Goal: Transaction & Acquisition: Subscribe to service/newsletter

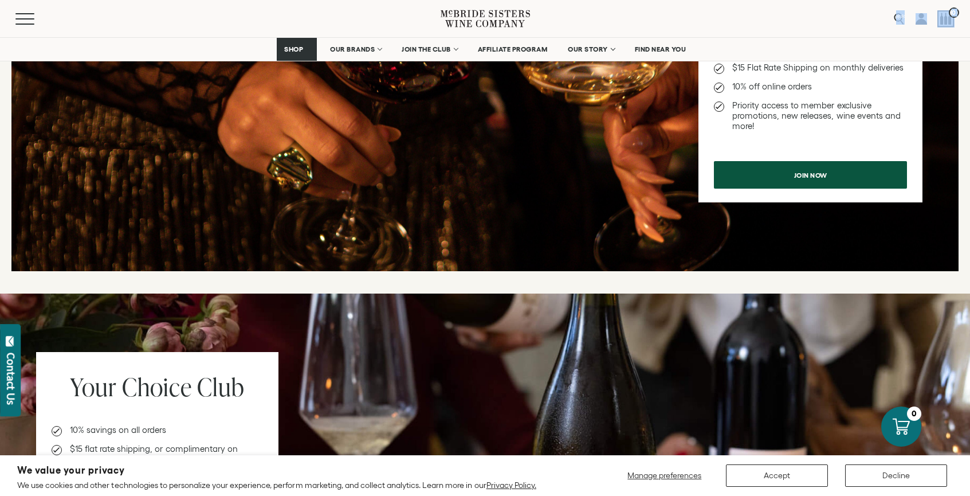
scroll to position [540, 0]
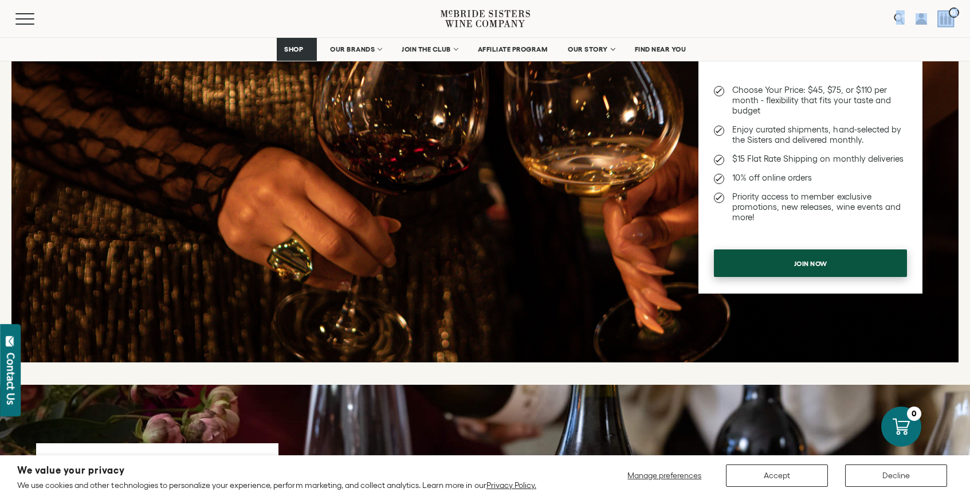
click at [750, 267] on link "Join now" at bounding box center [810, 263] width 193 height 28
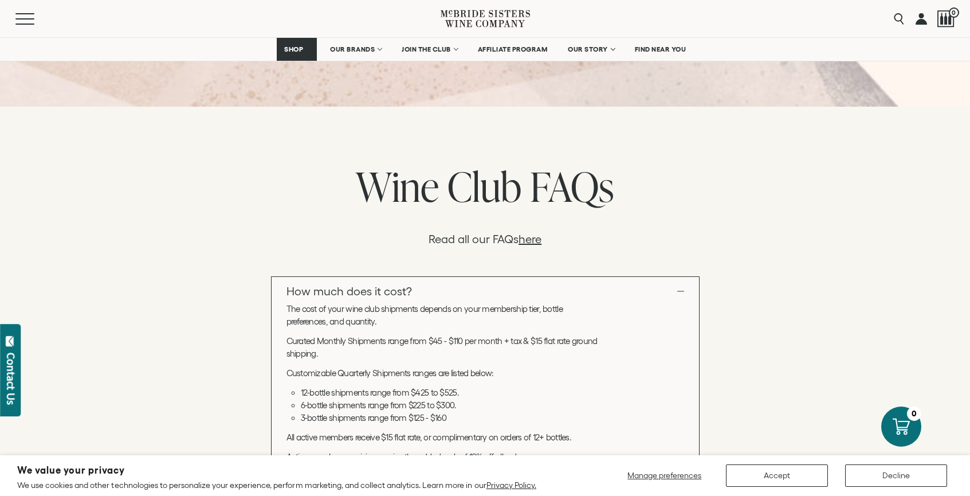
scroll to position [1035, 0]
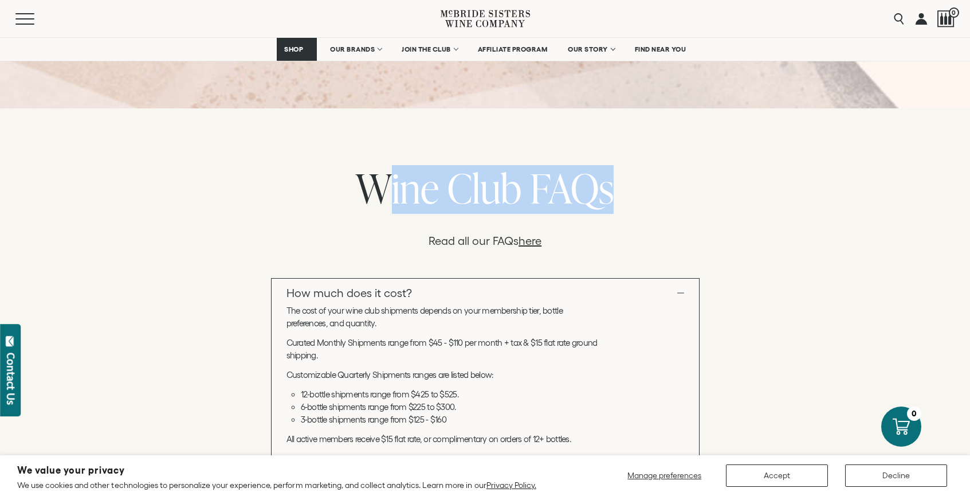
drag, startPoint x: 359, startPoint y: 192, endPoint x: 622, endPoint y: 195, distance: 262.5
click at [622, 195] on div "Wine Club FAQs" at bounding box center [485, 189] width 809 height 49
copy div "Wine Club FAQs"
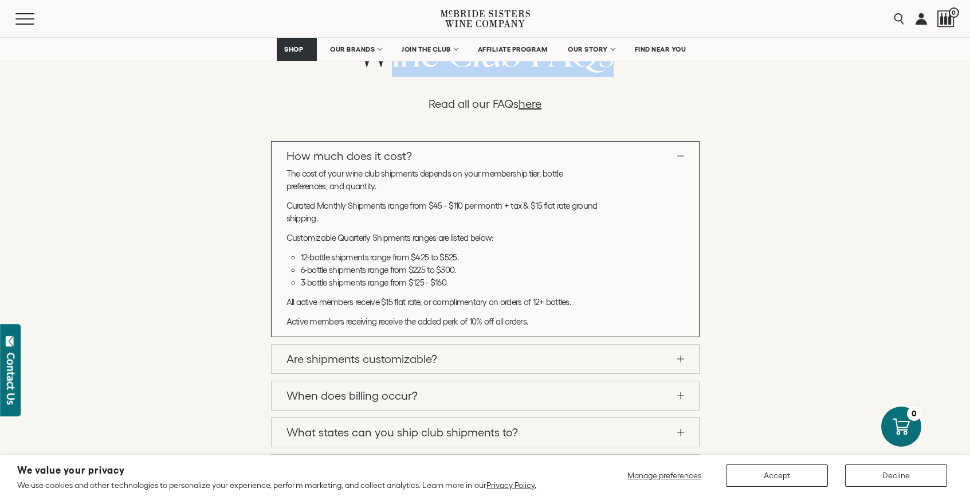
scroll to position [1173, 0]
click at [365, 359] on link "Are shipments customizable?" at bounding box center [486, 358] width 428 height 29
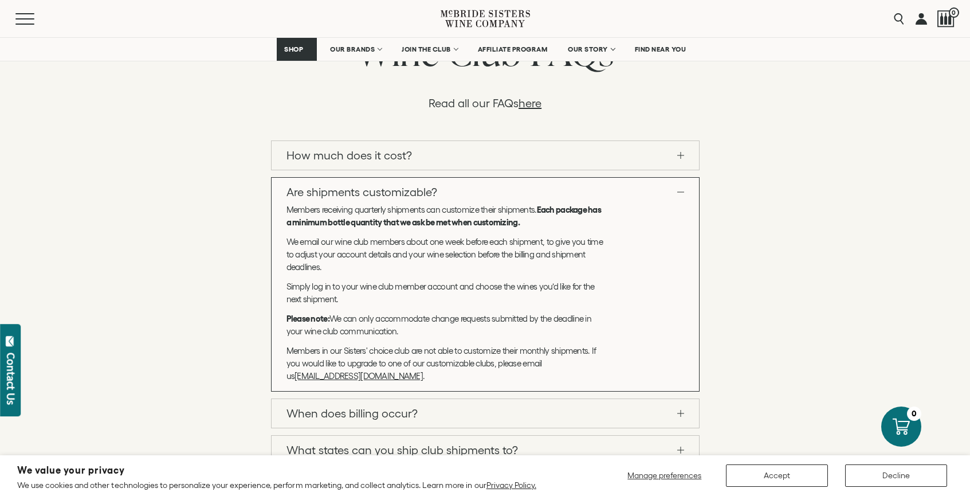
click at [292, 204] on p "Members receiving quarterly shipments can customize their shipments. Each packa…" at bounding box center [446, 215] width 319 height 25
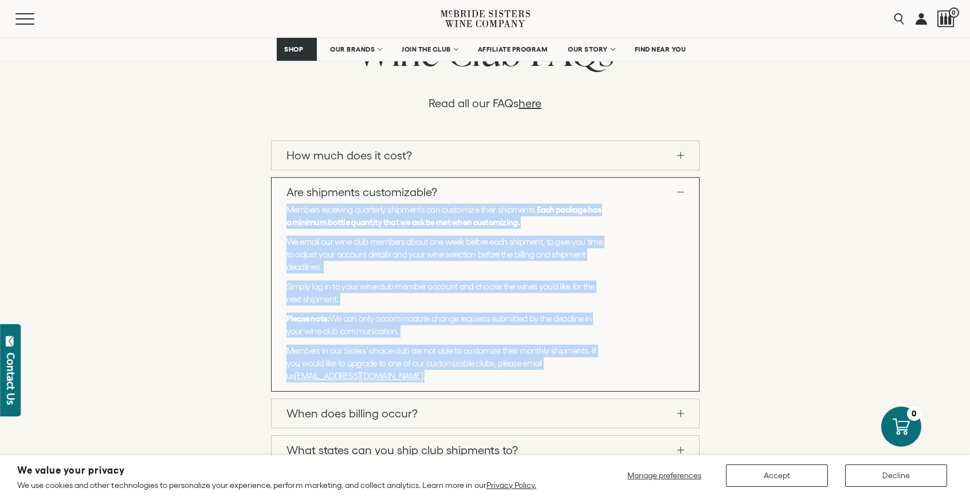
drag, startPoint x: 287, startPoint y: 209, endPoint x: 404, endPoint y: 377, distance: 204.7
click at [404, 377] on div "Members receiving quarterly shipments can customize their shipments. Each packa…" at bounding box center [486, 295] width 428 height 185
copy div "Members receiving quarterly shipments can customize their shipments. Each packa…"
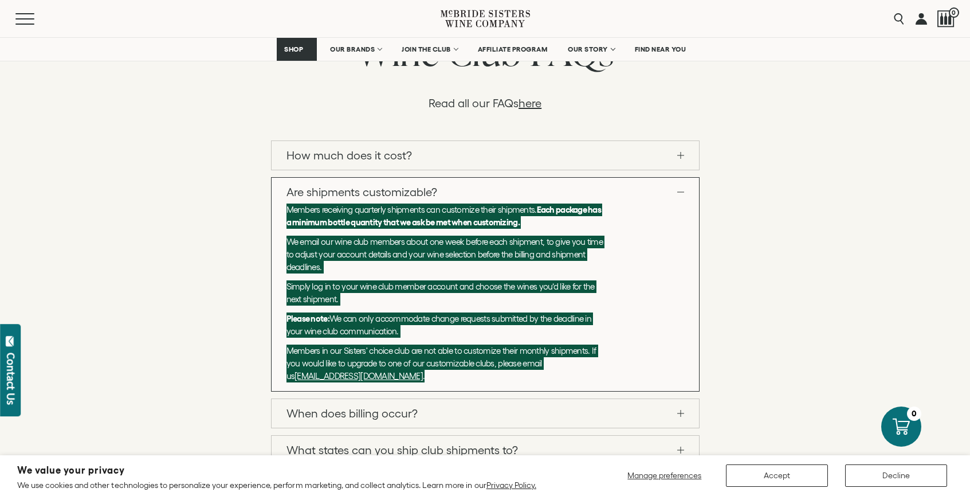
drag, startPoint x: 442, startPoint y: 186, endPoint x: 612, endPoint y: 2, distance: 250.3
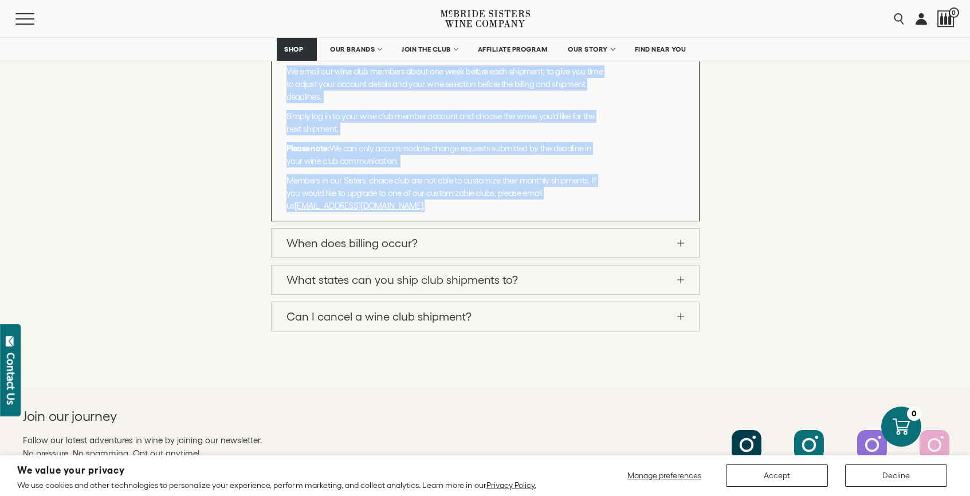
scroll to position [1344, 0]
click at [683, 243] on link "When does billing occur?" at bounding box center [486, 242] width 428 height 29
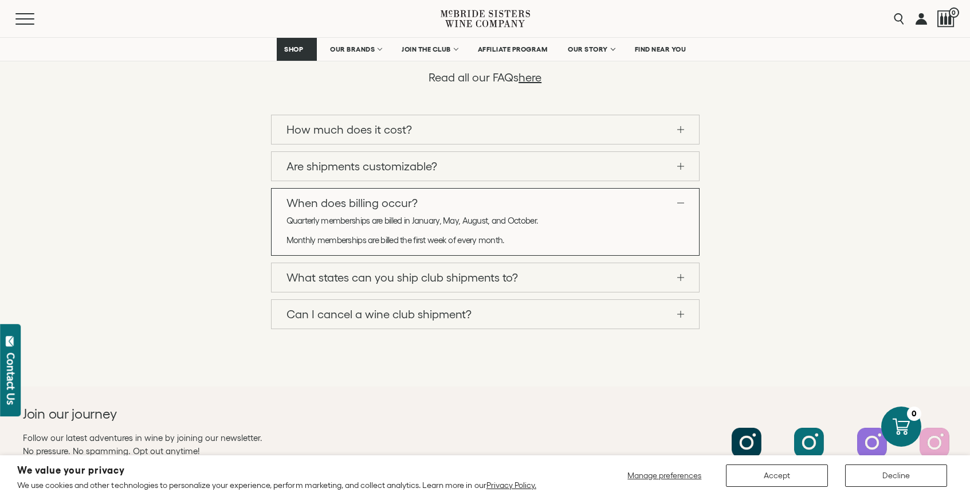
scroll to position [1168, 0]
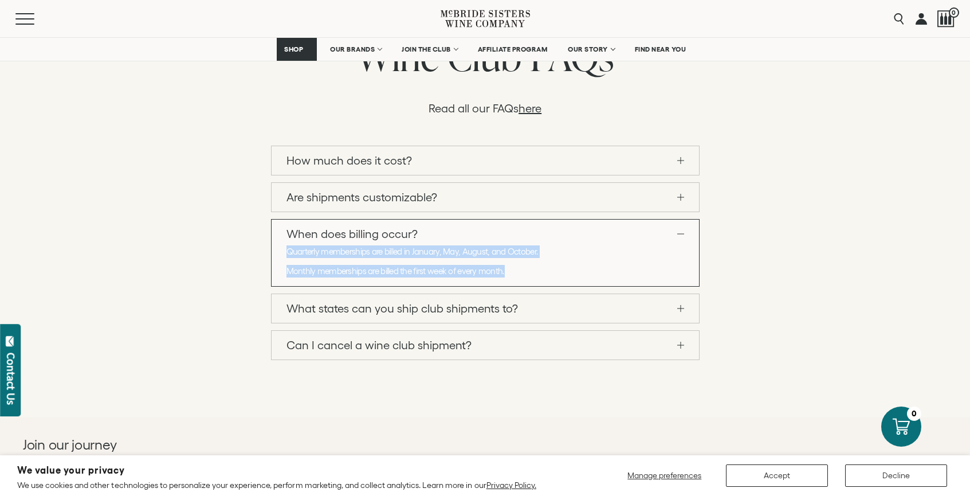
drag, startPoint x: 505, startPoint y: 272, endPoint x: 287, endPoint y: 251, distance: 219.4
click at [287, 251] on div "Quarterly memberships are billed in January, May, August, and October. Monthly …" at bounding box center [486, 264] width 428 height 38
copy div "Quarterly memberships are billed in January, May, August, and October. Monthly …"
click at [472, 311] on link "What states can you ship club shipments to?" at bounding box center [486, 308] width 428 height 29
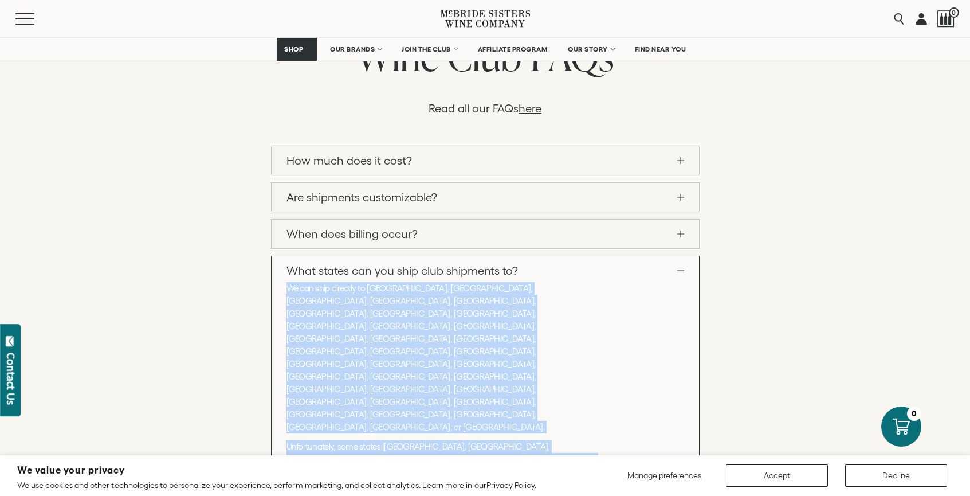
copy div "We can ship directly to AZ, CA, CO, CT, DC, FL, GA, ID, IL, IA, KS, MA, MD, ME,…"
drag, startPoint x: 287, startPoint y: 284, endPoint x: 475, endPoint y: 392, distance: 216.9
click at [475, 392] on div "We can ship directly to AZ, CA, CO, CT, DC, FL, GA, ID, IL, IA, KS, MA, MD, ME,…" at bounding box center [486, 424] width 428 height 285
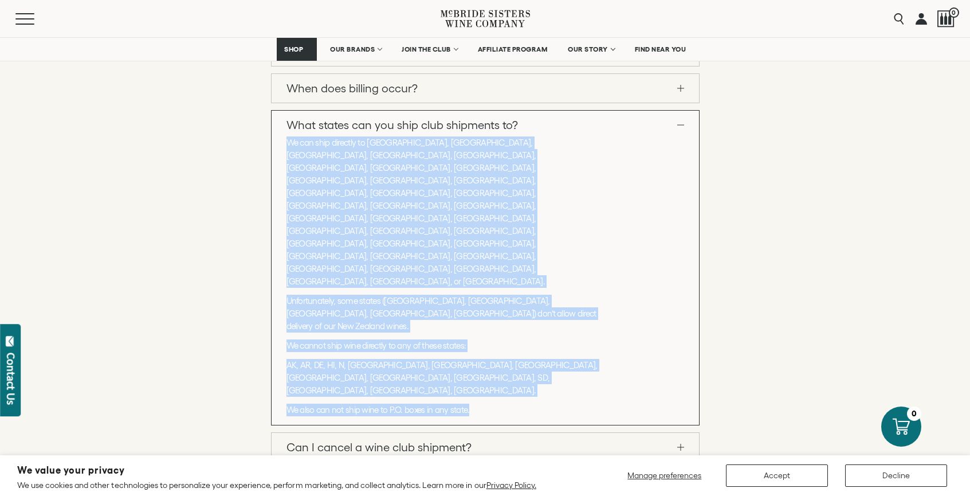
scroll to position [1352, 0]
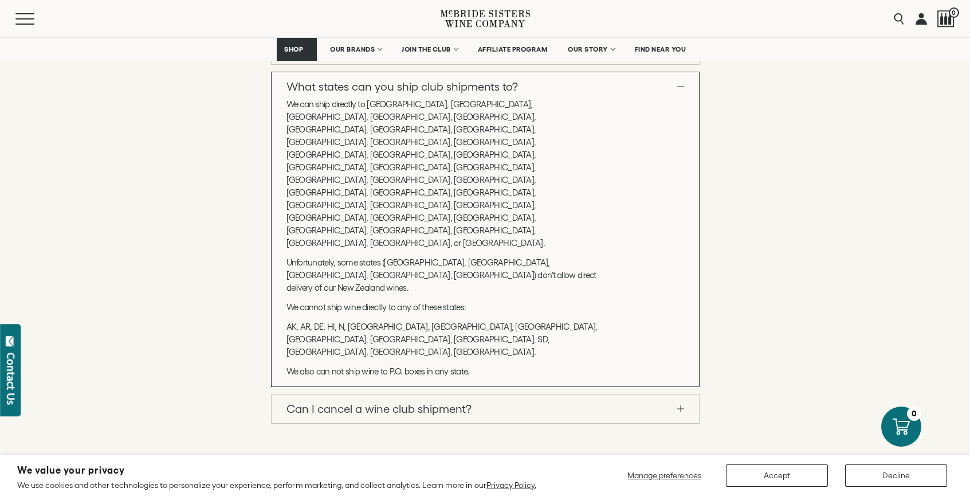
click at [614, 260] on div "Wine Club FAQs Read all our FAQs here How much does it cost? The cost of your w…" at bounding box center [485, 136] width 970 height 690
click at [617, 394] on link "Can I cancel a wine club shipment?" at bounding box center [486, 408] width 428 height 29
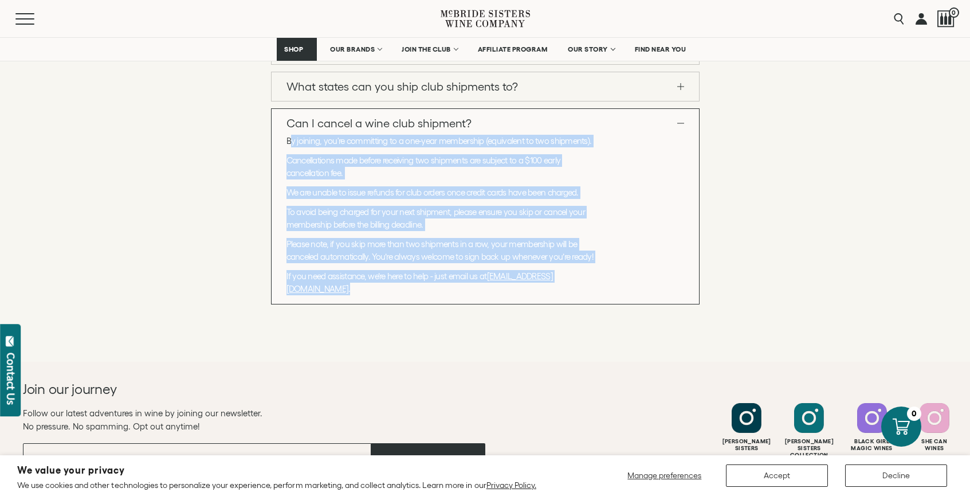
drag, startPoint x: 287, startPoint y: 142, endPoint x: 604, endPoint y: 277, distance: 344.6
click at [604, 277] on div "By joining, you're committing to a one-year membership (equivalent to two shipm…" at bounding box center [486, 218] width 428 height 166
copy div "By joining, you're committing to a one-year membership (equivalent to two shipm…"
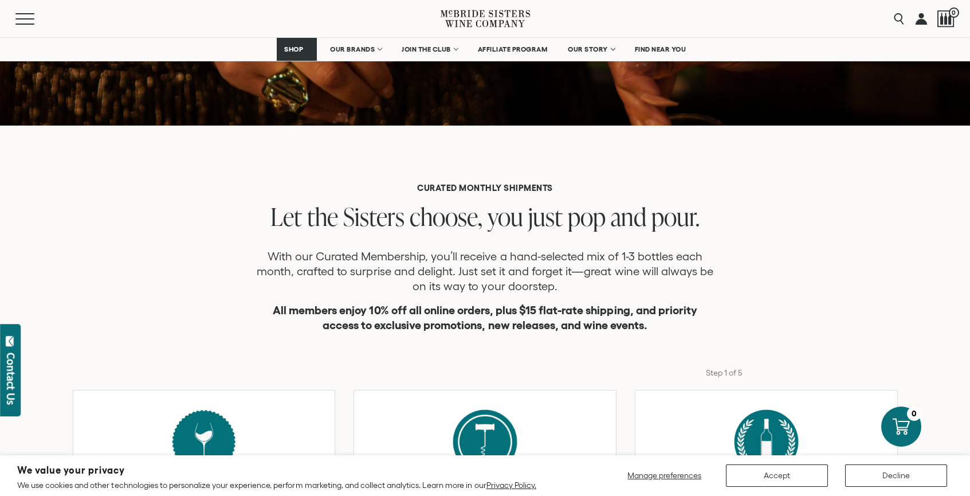
scroll to position [181, 0]
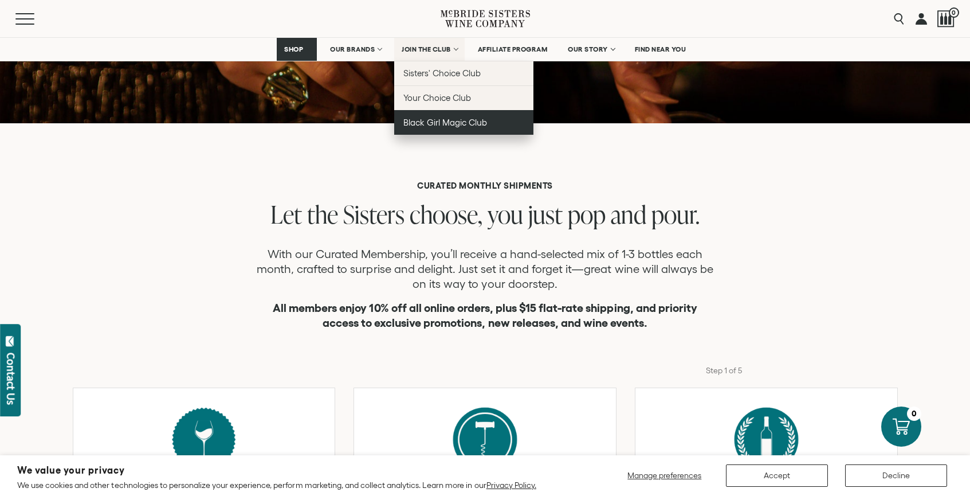
click at [443, 124] on span "Black Girl Magic Club" at bounding box center [446, 123] width 84 height 10
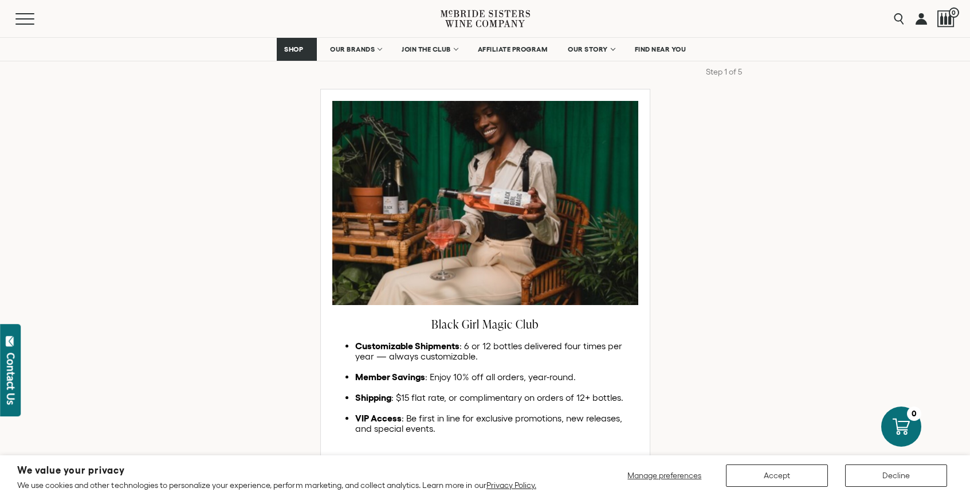
scroll to position [576, 0]
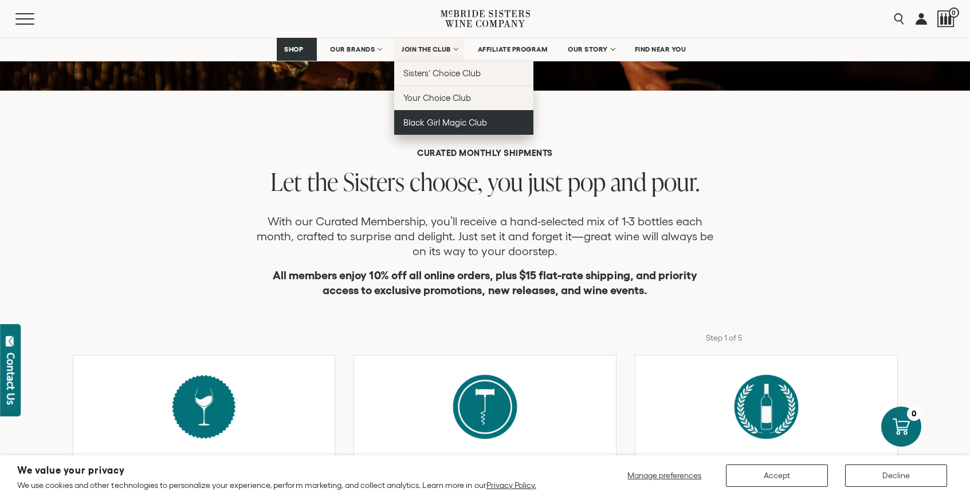
scroll to position [234, 0]
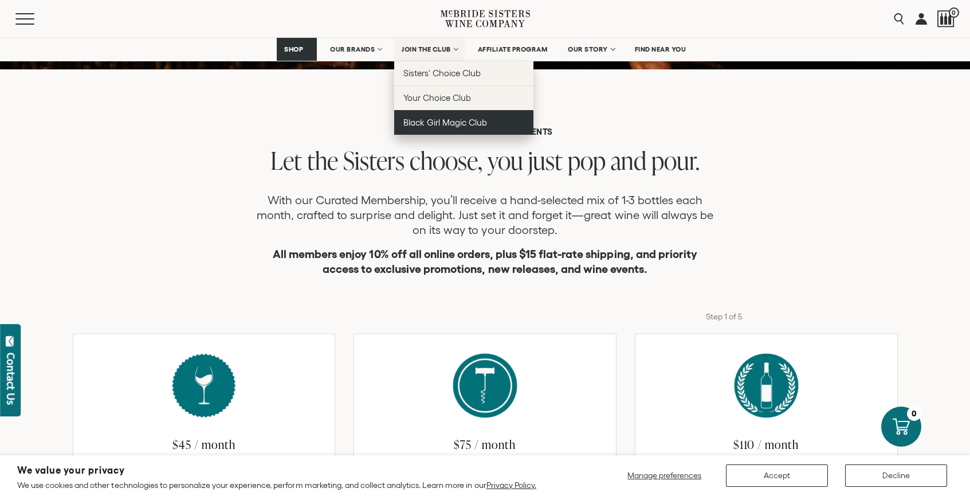
click at [472, 124] on span "Black Girl Magic Club" at bounding box center [446, 123] width 84 height 10
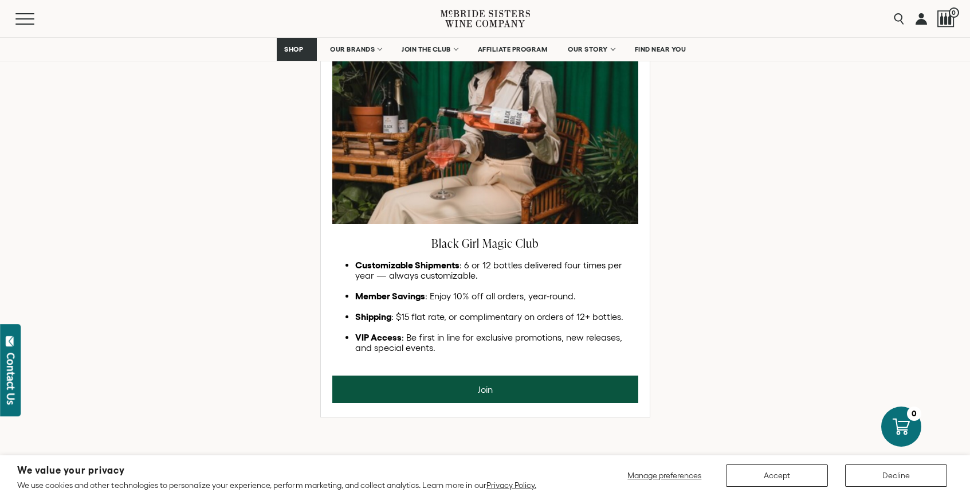
scroll to position [671, 0]
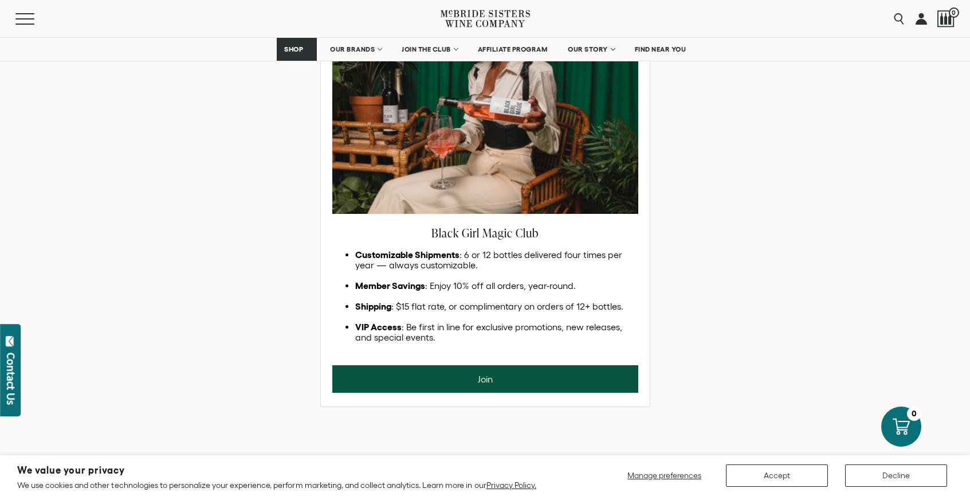
drag, startPoint x: 355, startPoint y: 255, endPoint x: 448, endPoint y: 333, distance: 121.7
click at [448, 333] on ul "Customizable Shipments : 6 or 12 bottles delivered four times per year — always…" at bounding box center [485, 295] width 306 height 93
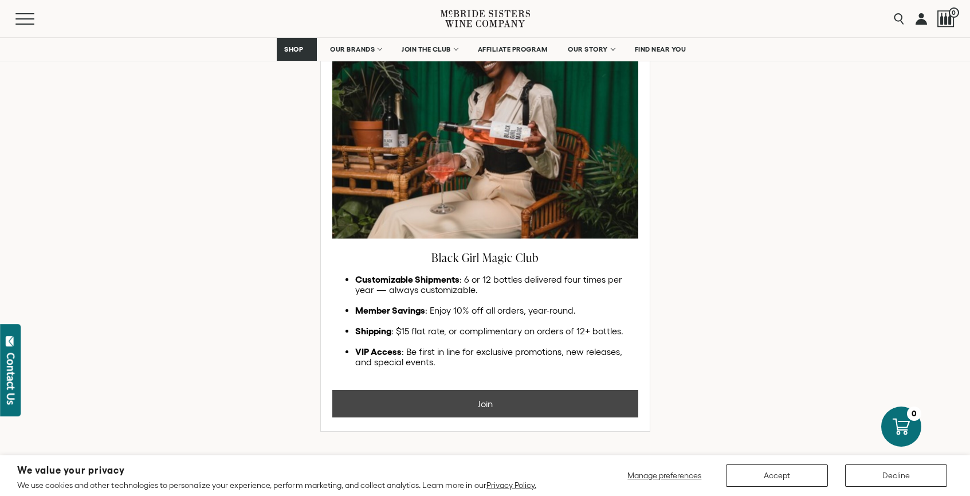
scroll to position [653, 0]
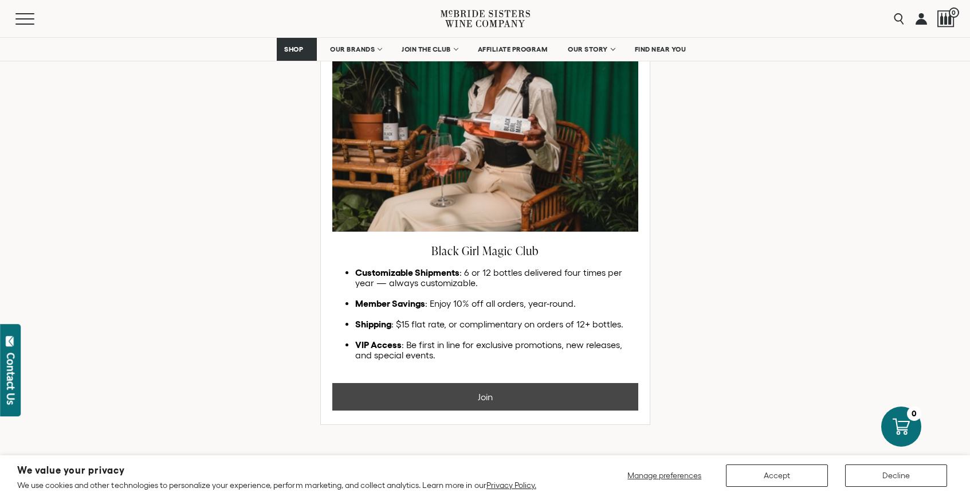
click at [529, 399] on button "Join" at bounding box center [485, 397] width 306 height 28
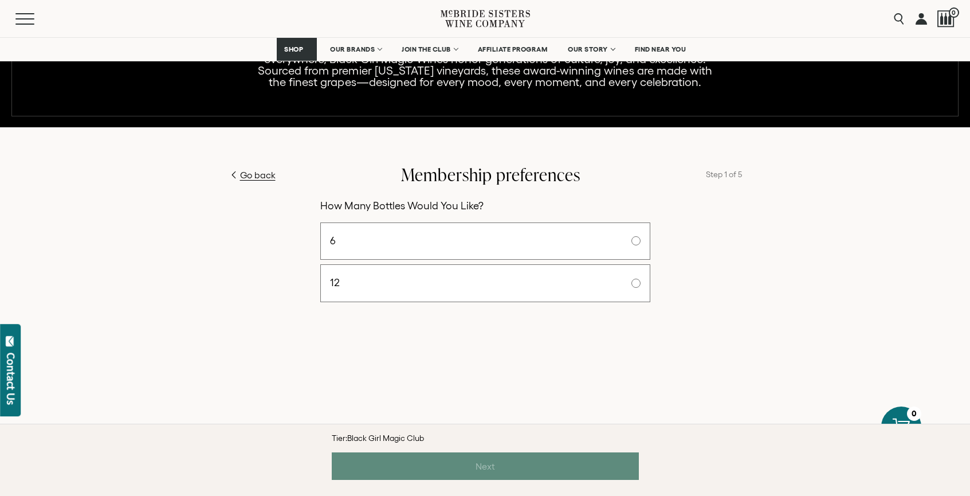
scroll to position [497, 0]
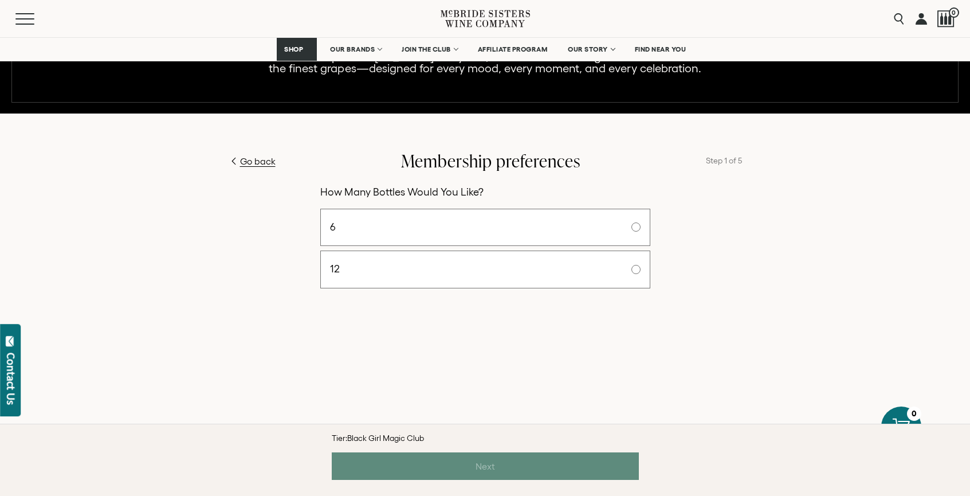
click at [634, 232] on label "6" at bounding box center [485, 228] width 330 height 38
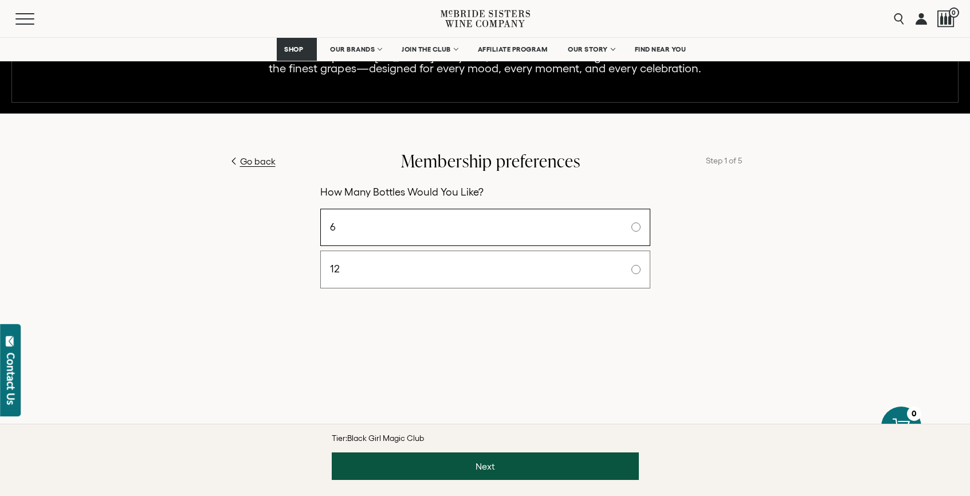
scroll to position [498, 0]
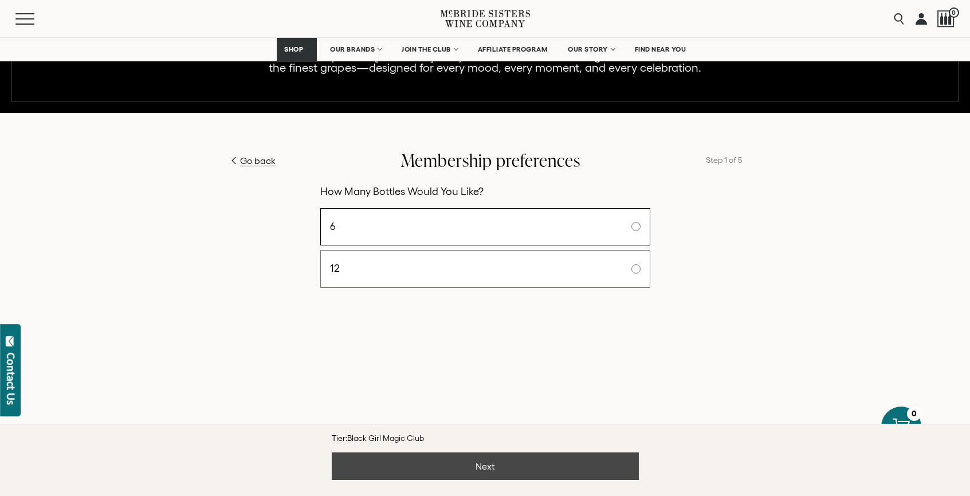
click at [522, 473] on button "Next" at bounding box center [485, 466] width 307 height 28
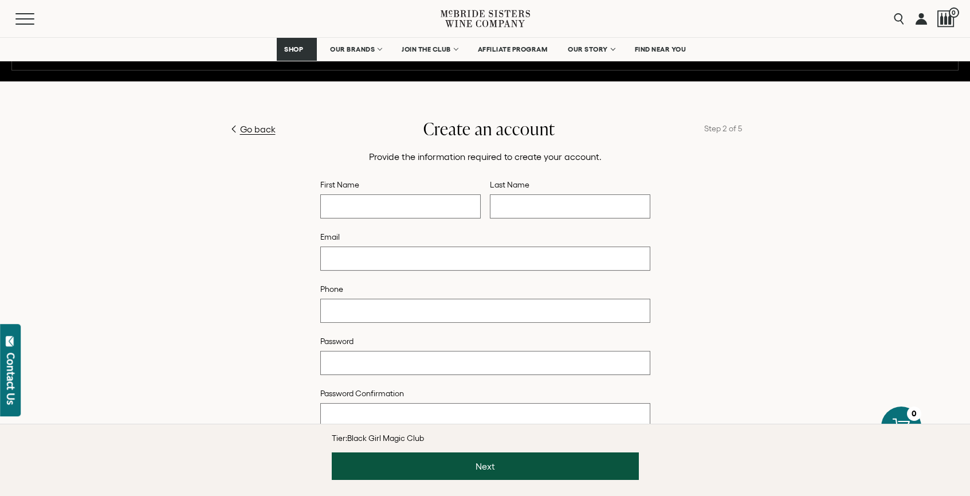
scroll to position [530, 0]
click at [256, 128] on span "Go back" at bounding box center [258, 129] width 36 height 14
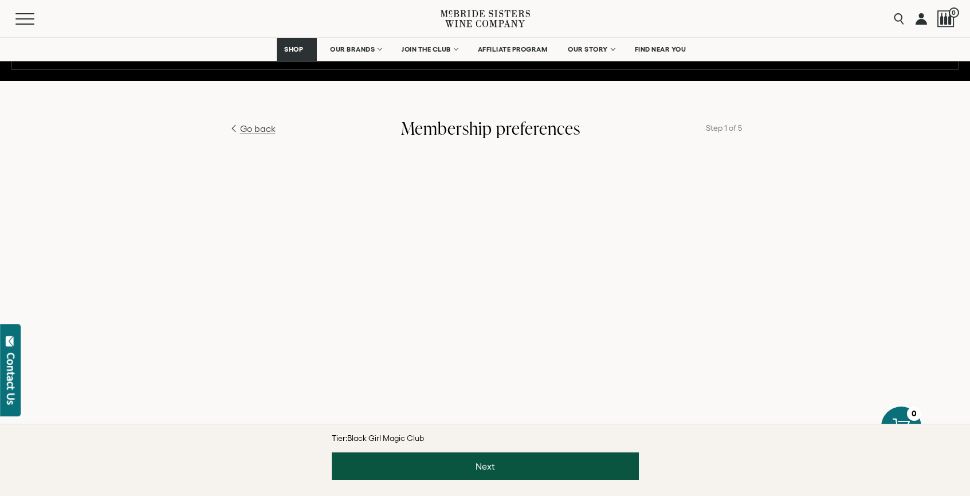
scroll to position [498, 0]
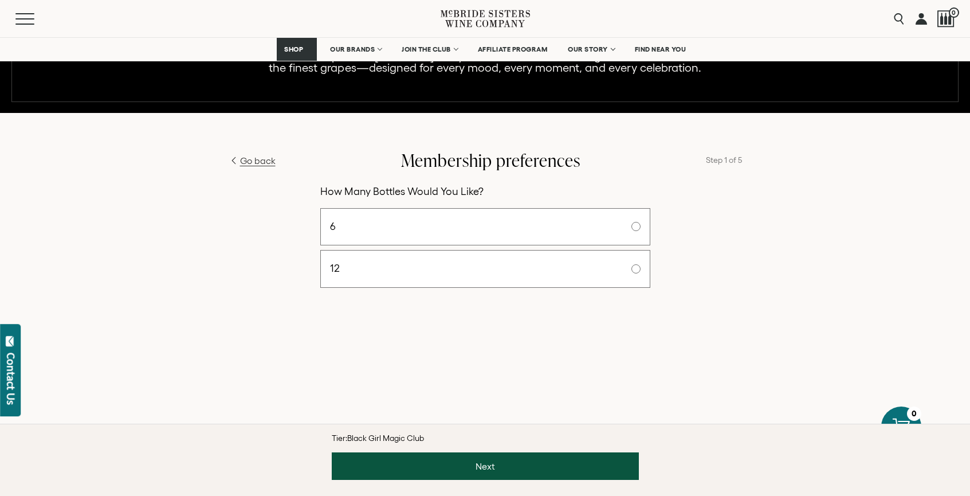
click at [253, 160] on span "Go back" at bounding box center [258, 161] width 36 height 14
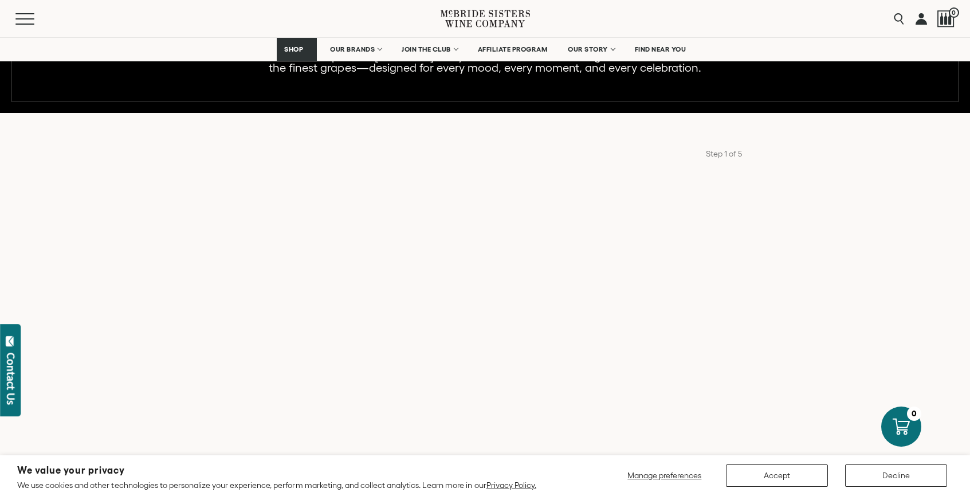
scroll to position [653, 0]
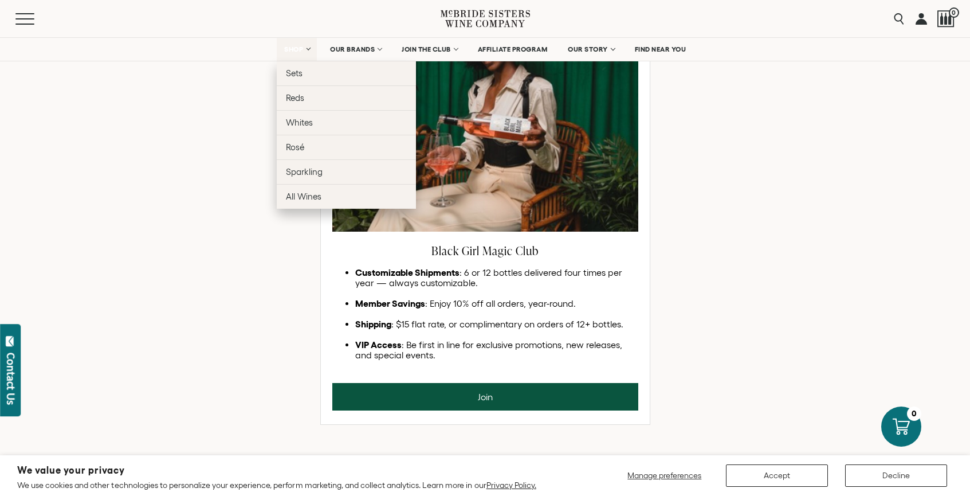
click at [299, 43] on link "SHOP" at bounding box center [297, 49] width 40 height 23
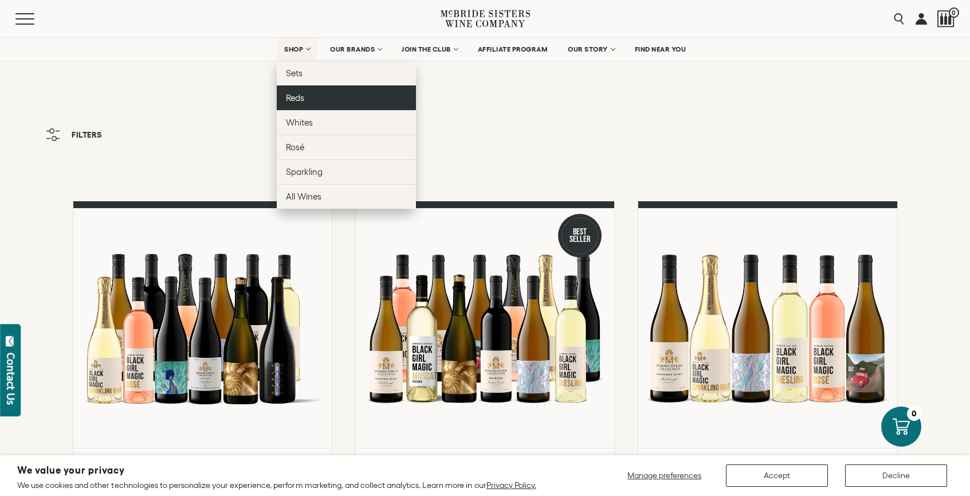
click at [299, 97] on span "Reds" at bounding box center [295, 98] width 18 height 10
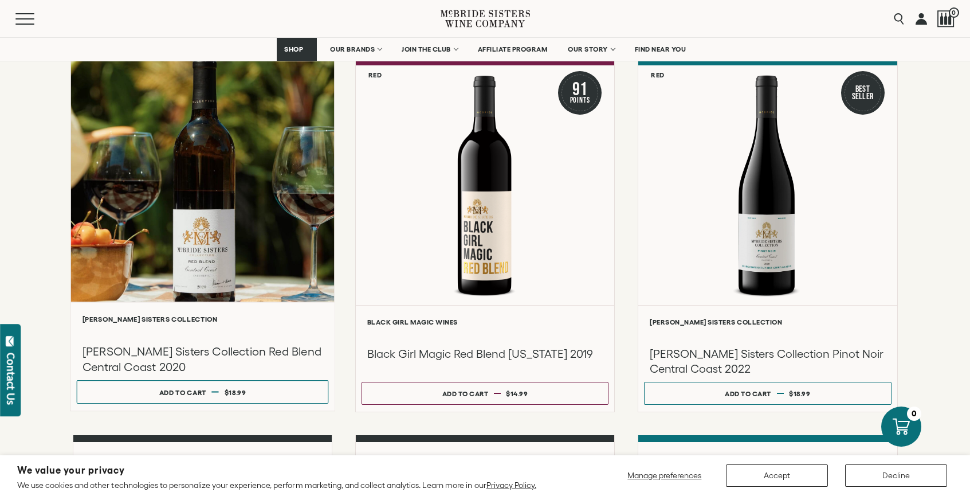
scroll to position [145, 0]
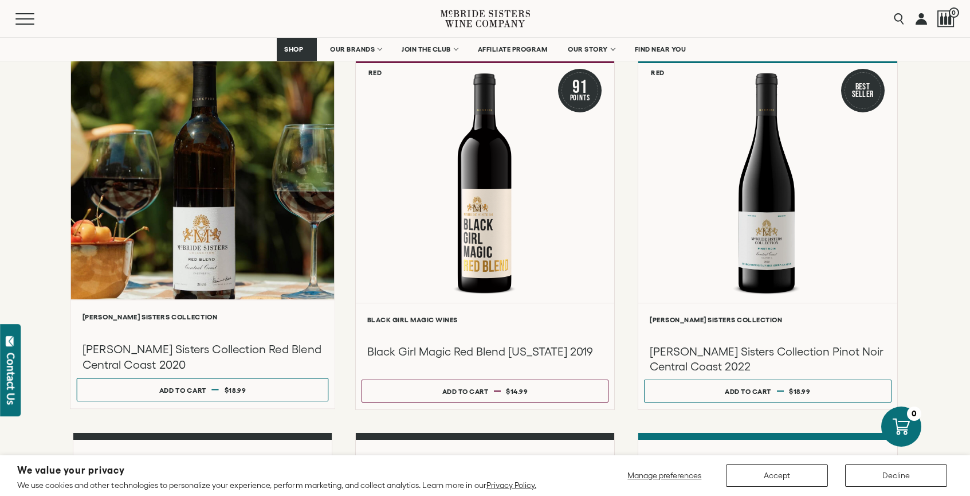
click at [293, 277] on div at bounding box center [203, 177] width 264 height 244
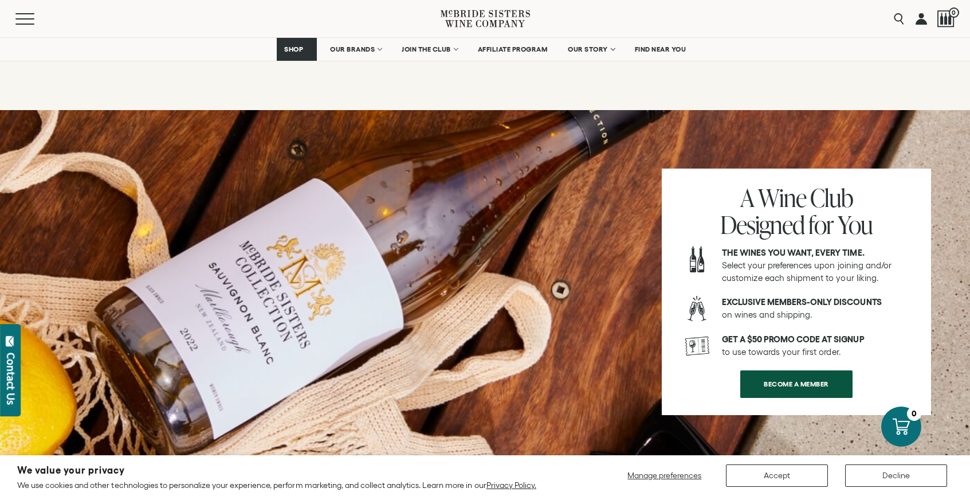
scroll to position [1946, 0]
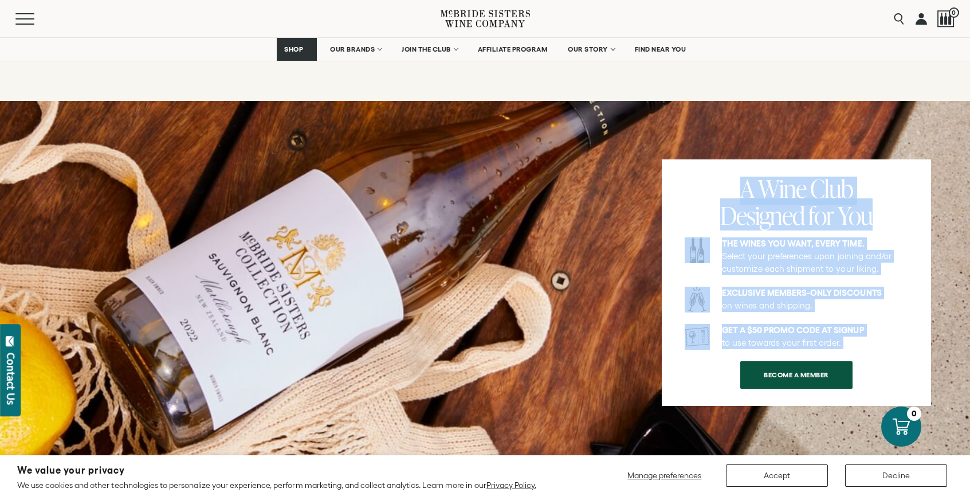
drag, startPoint x: 745, startPoint y: 164, endPoint x: 873, endPoint y: 335, distance: 213.8
click at [873, 335] on div "A Wine Club Designed for You The wines you want, every time. Select your prefer…" at bounding box center [796, 282] width 269 height 246
copy div "A Wine Club Designed for You The wines you want, every time. Select your prefer…"
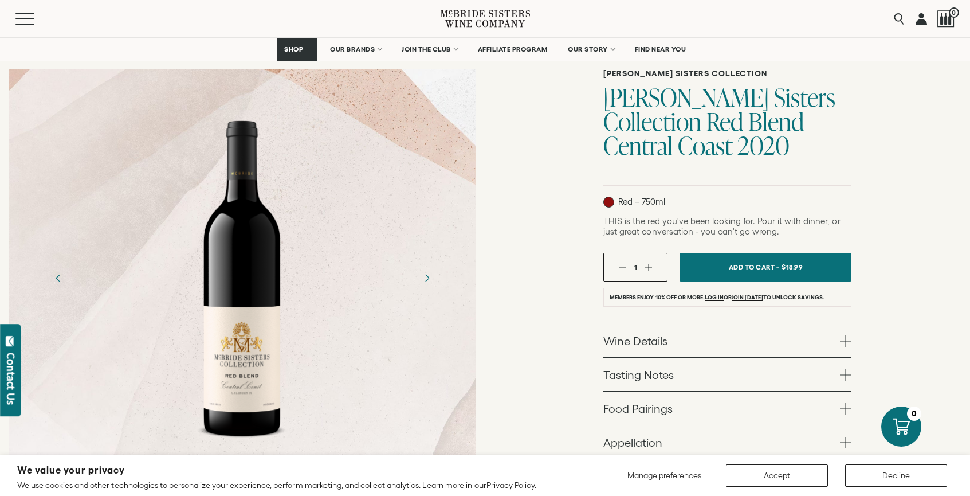
scroll to position [77, 0]
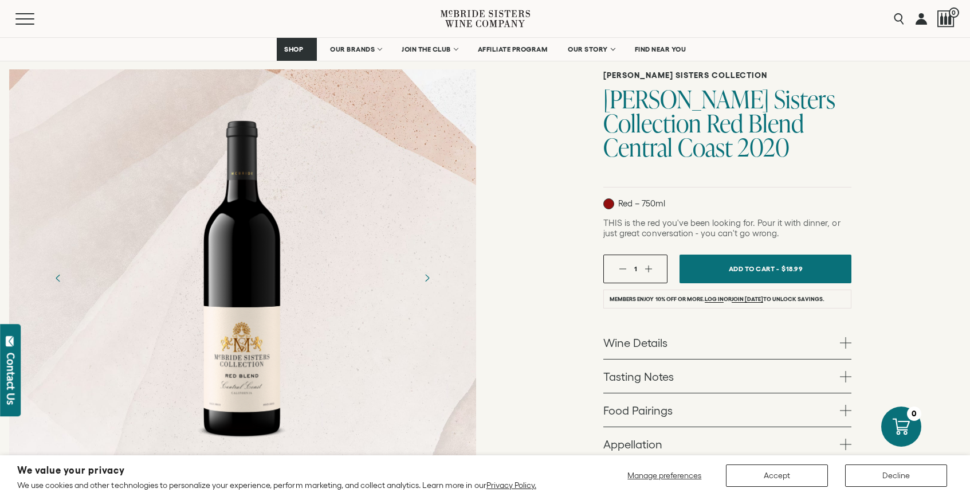
click at [719, 346] on link "Wine Details" at bounding box center [728, 342] width 248 height 33
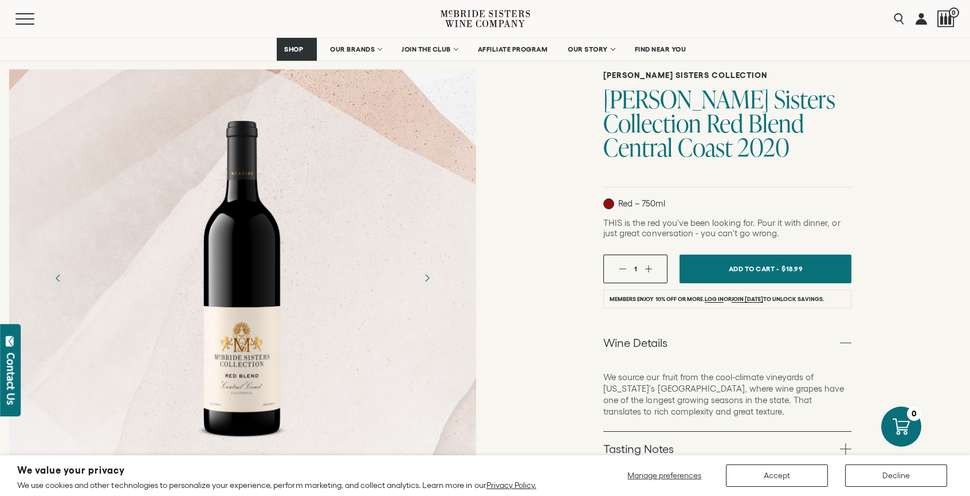
click at [719, 346] on link "Wine Details" at bounding box center [728, 342] width 248 height 33
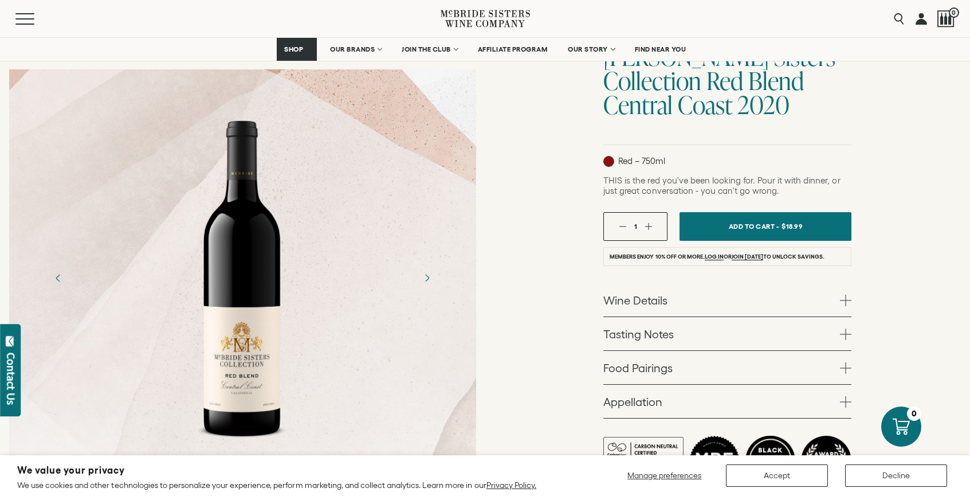
scroll to position [145, 0]
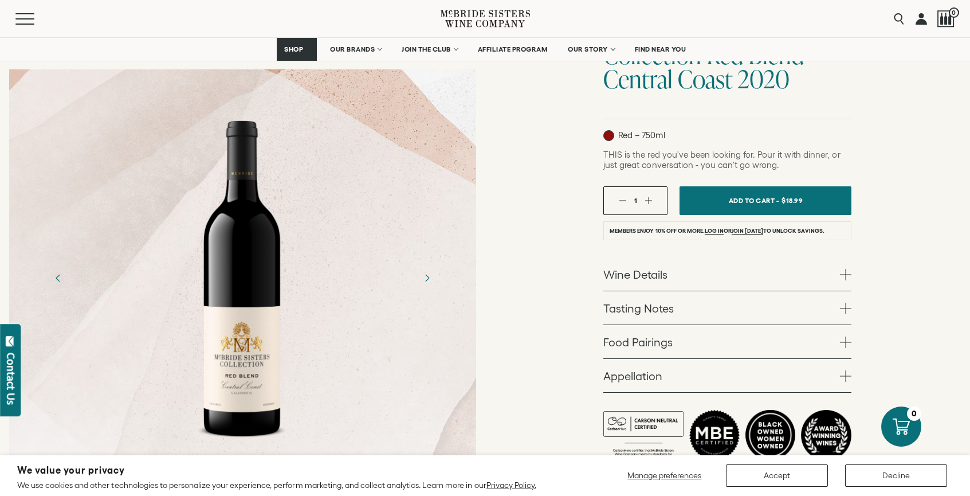
click at [721, 314] on link "Tasting Notes" at bounding box center [728, 307] width 248 height 33
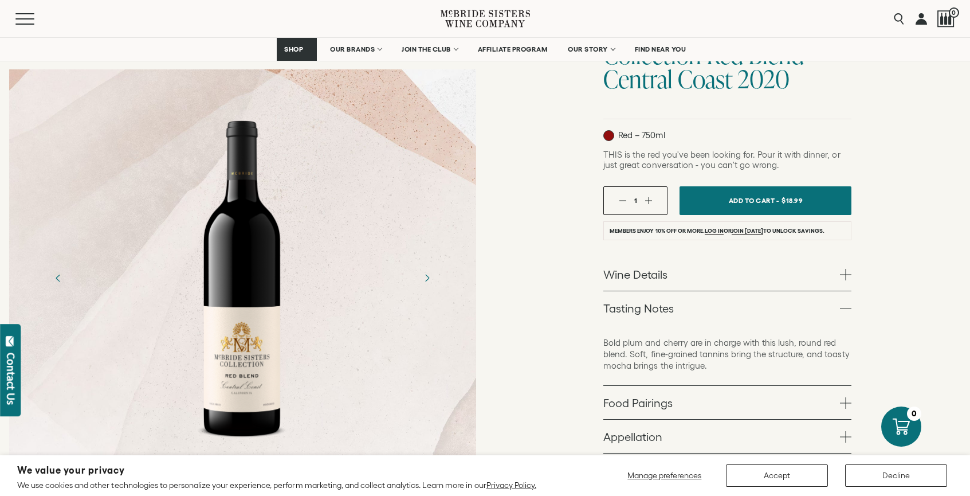
click at [721, 314] on link "Tasting Notes" at bounding box center [728, 307] width 248 height 33
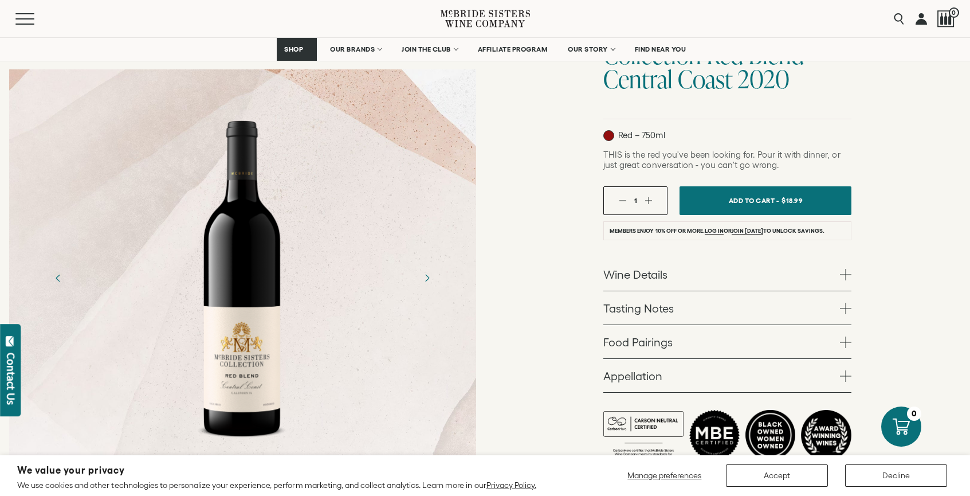
click at [708, 342] on link "Food Pairings" at bounding box center [728, 341] width 248 height 33
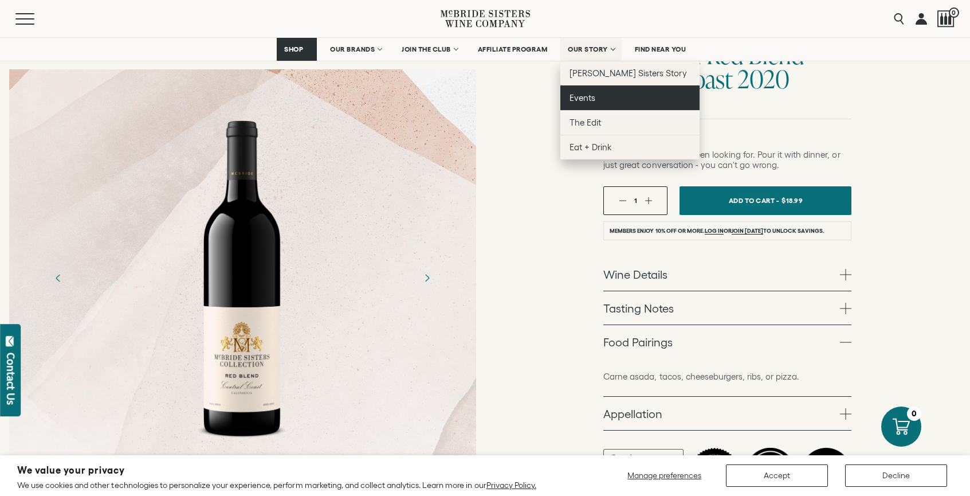
click at [590, 95] on span "Events" at bounding box center [583, 98] width 26 height 10
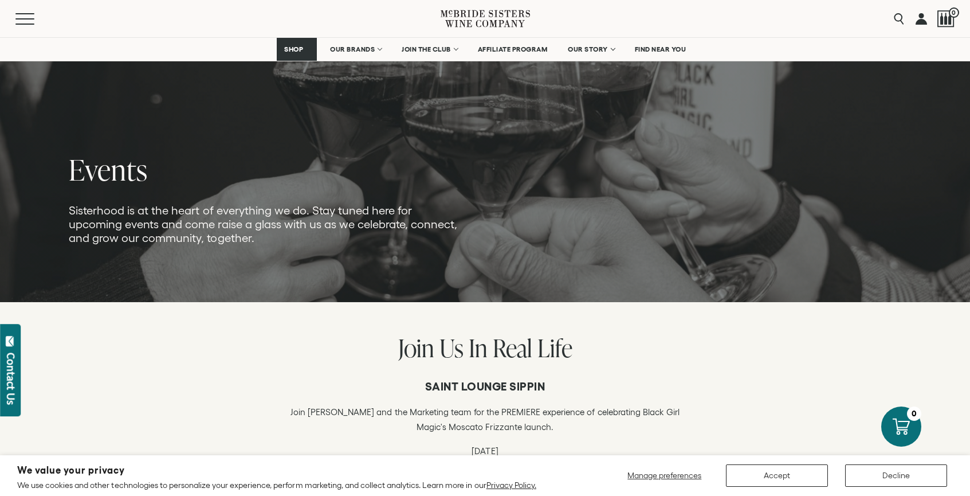
scroll to position [33, 0]
